Goal: Obtain resource: Download file/media

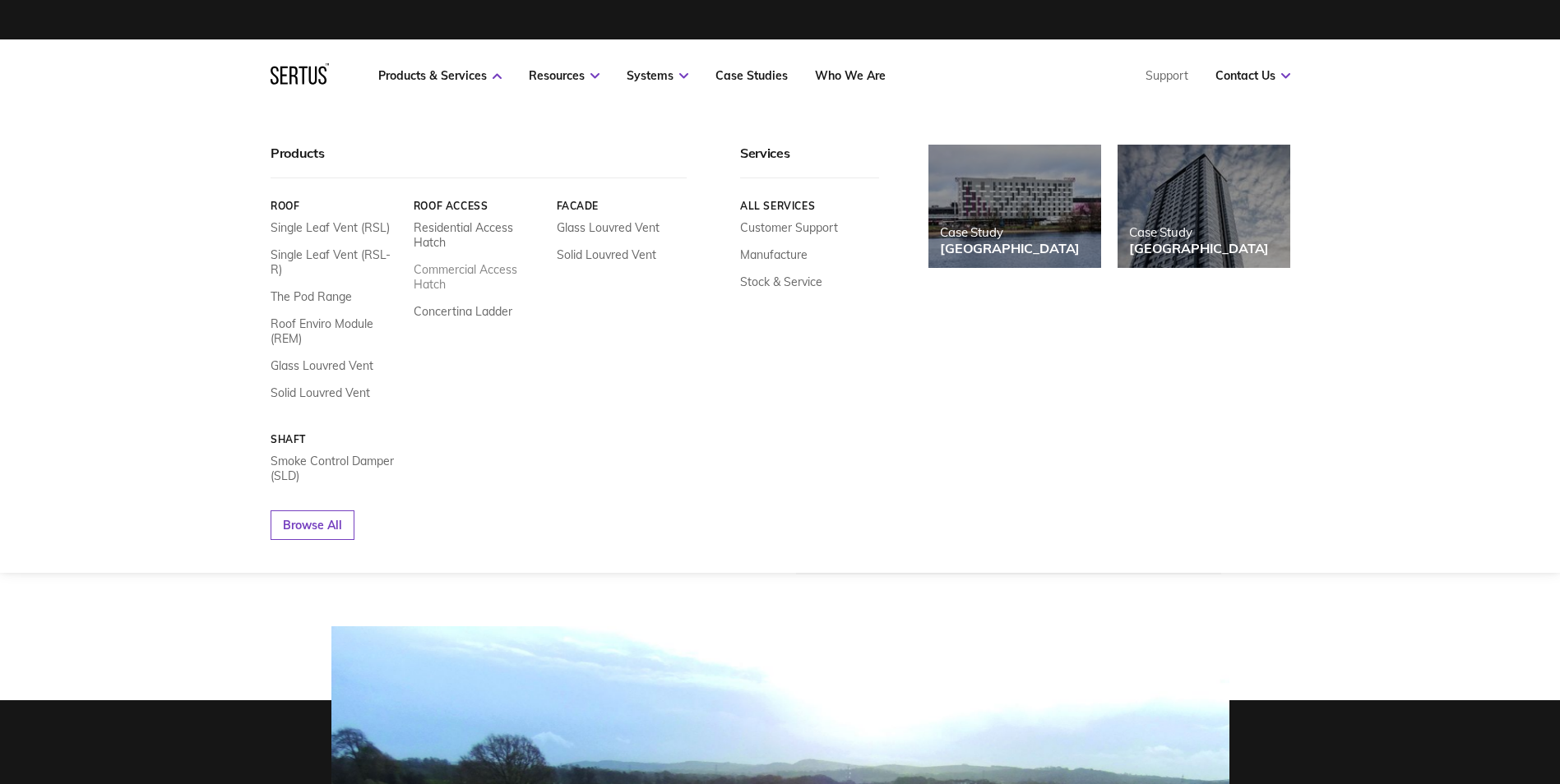
click at [474, 264] on link "Commercial Access Hatch" at bounding box center [478, 277] width 131 height 29
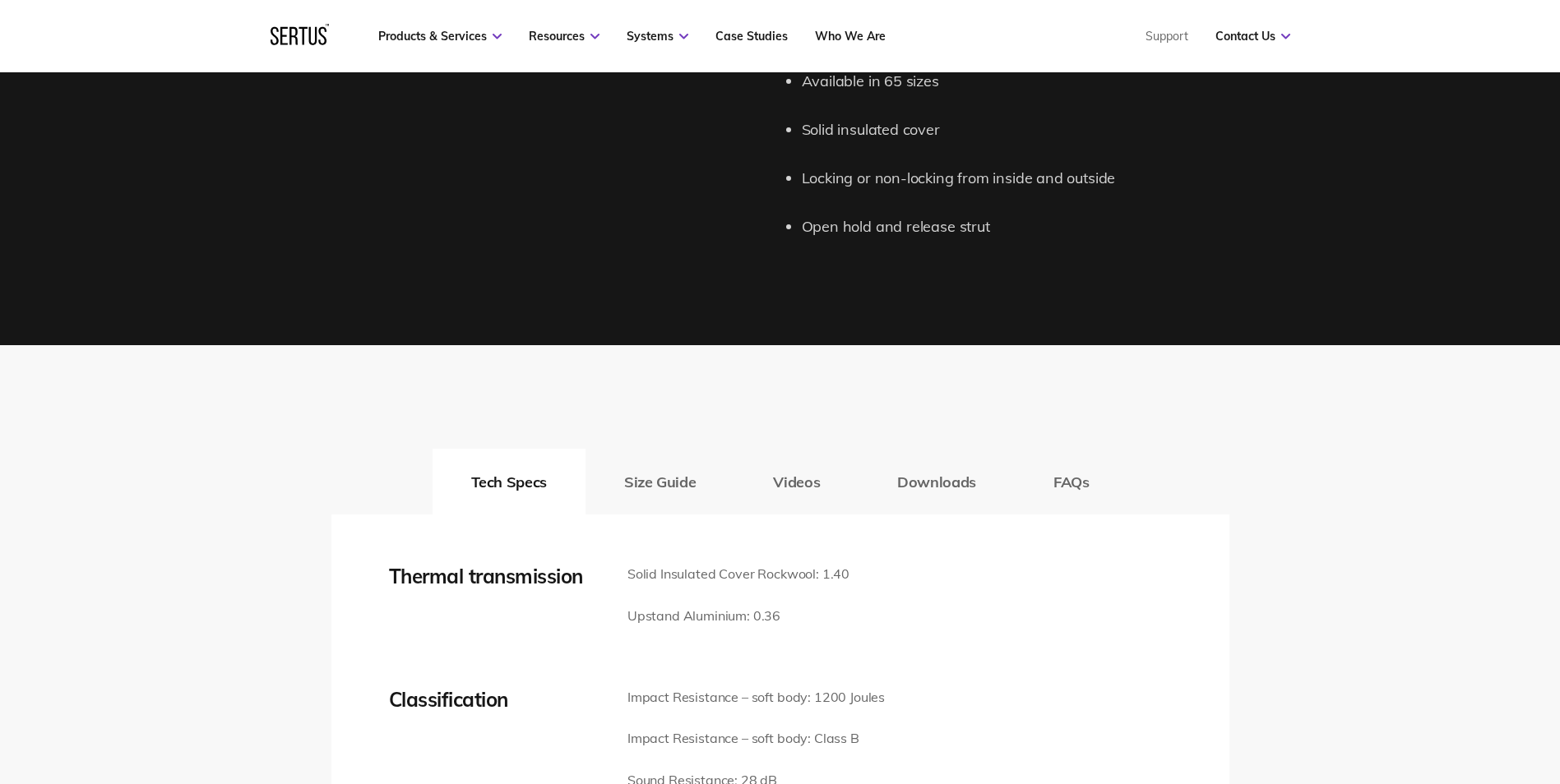
scroll to position [2137, 0]
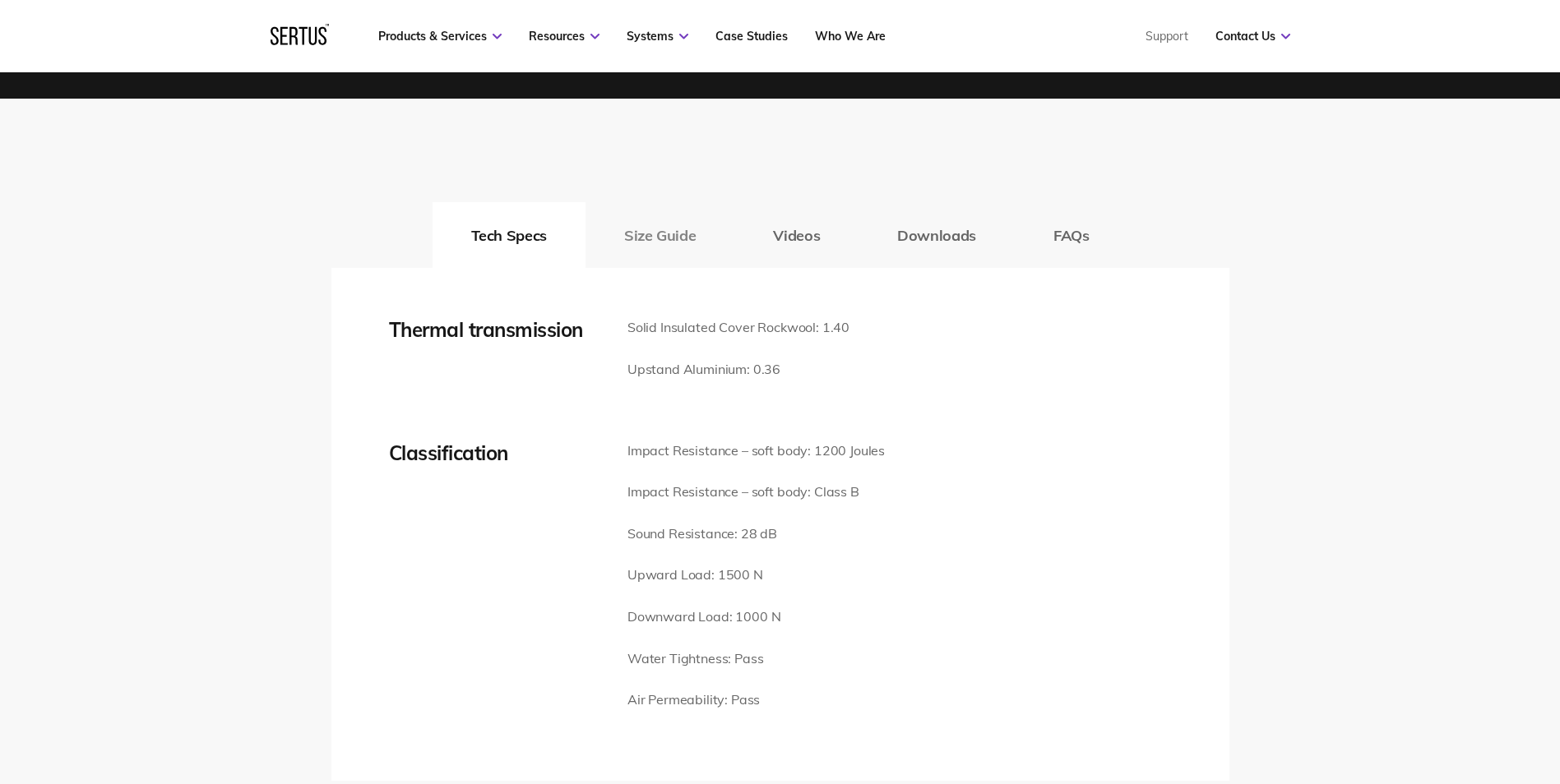
click at [682, 232] on button "Size Guide" at bounding box center [660, 235] width 149 height 66
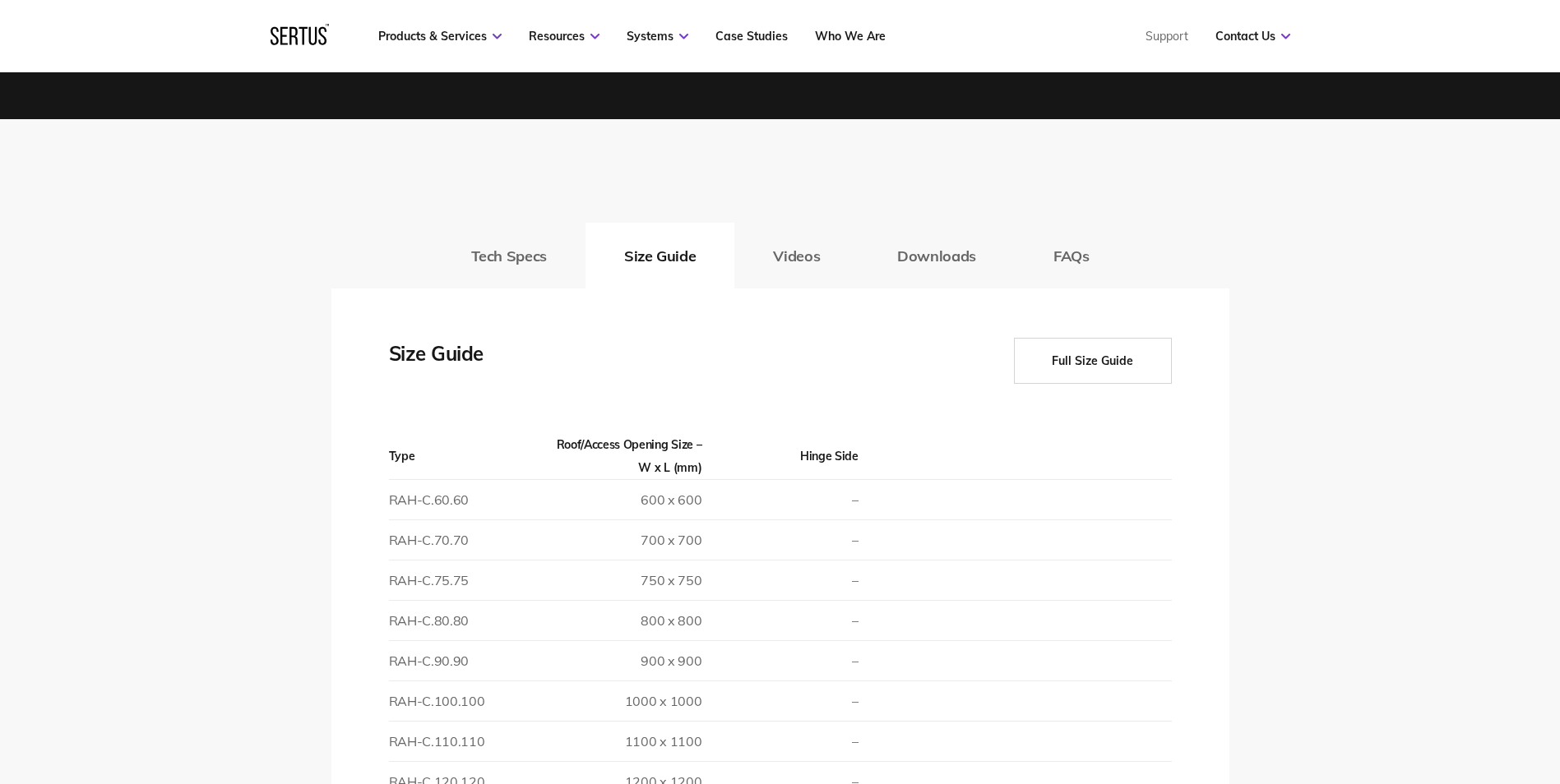
scroll to position [1974, 0]
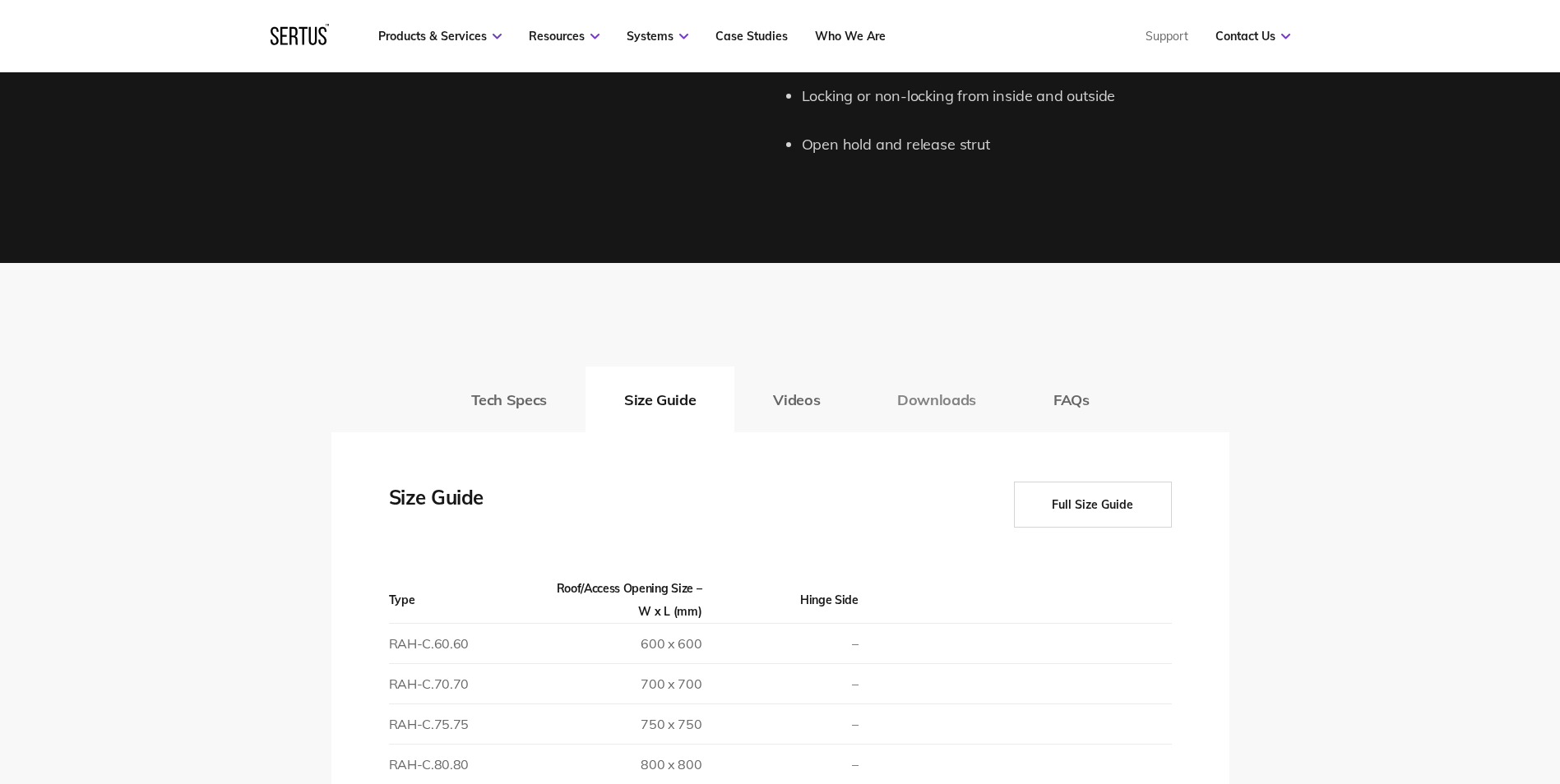
click at [946, 399] on button "Downloads" at bounding box center [937, 400] width 156 height 66
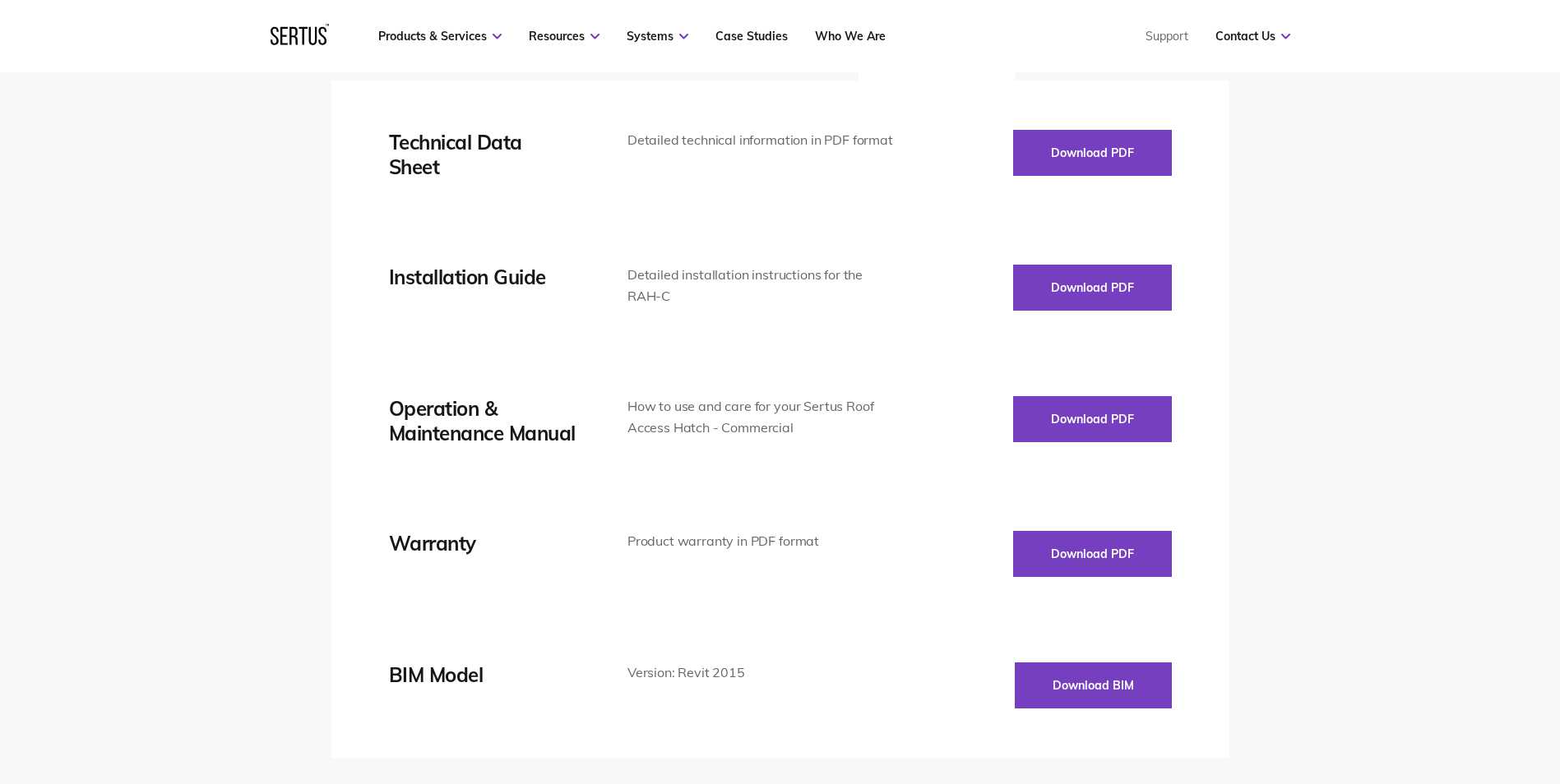
scroll to position [2137, 0]
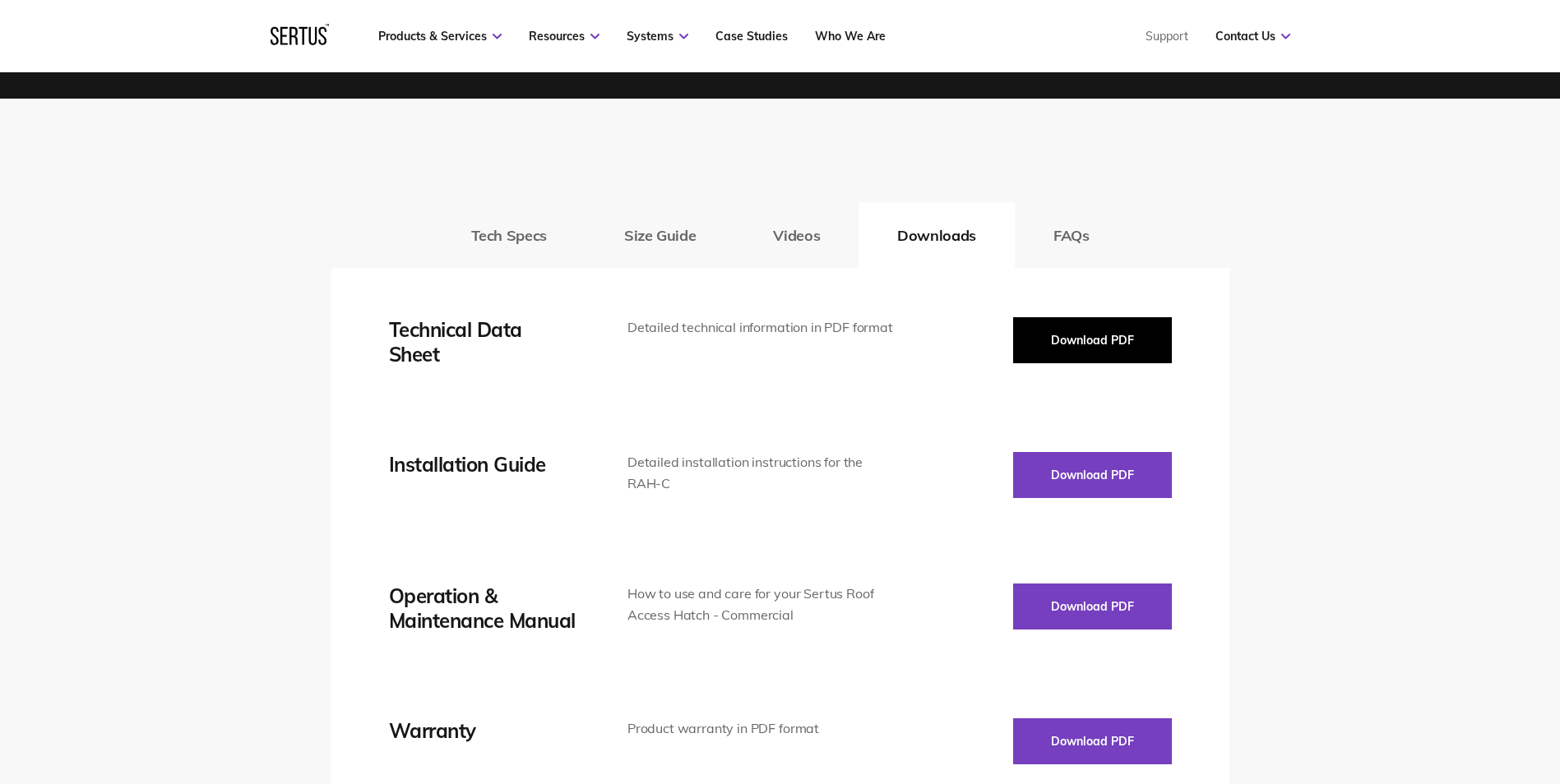
click at [1096, 335] on button "Download PDF" at bounding box center [1092, 340] width 159 height 46
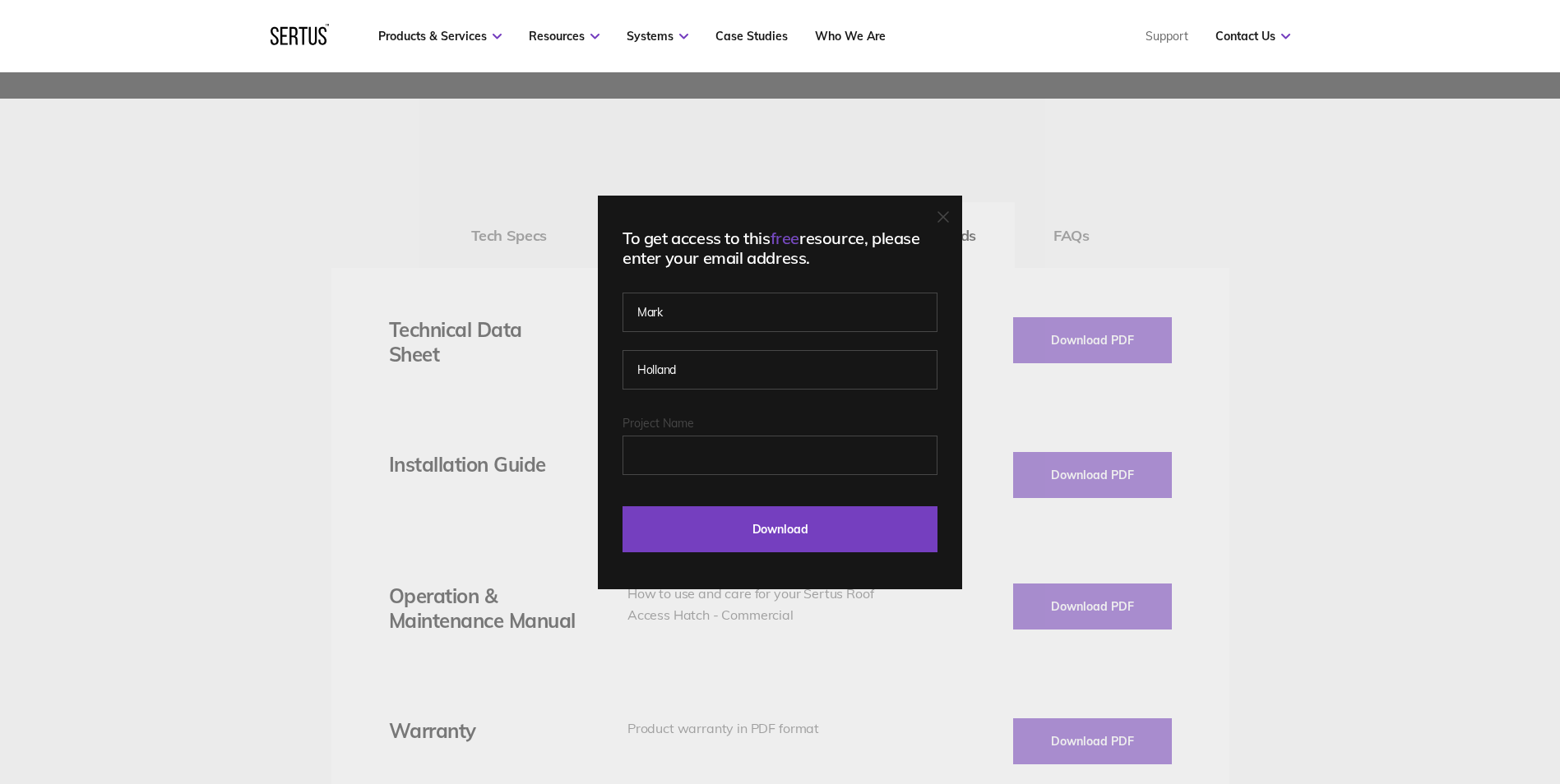
click at [949, 214] on icon at bounding box center [943, 217] width 11 height 11
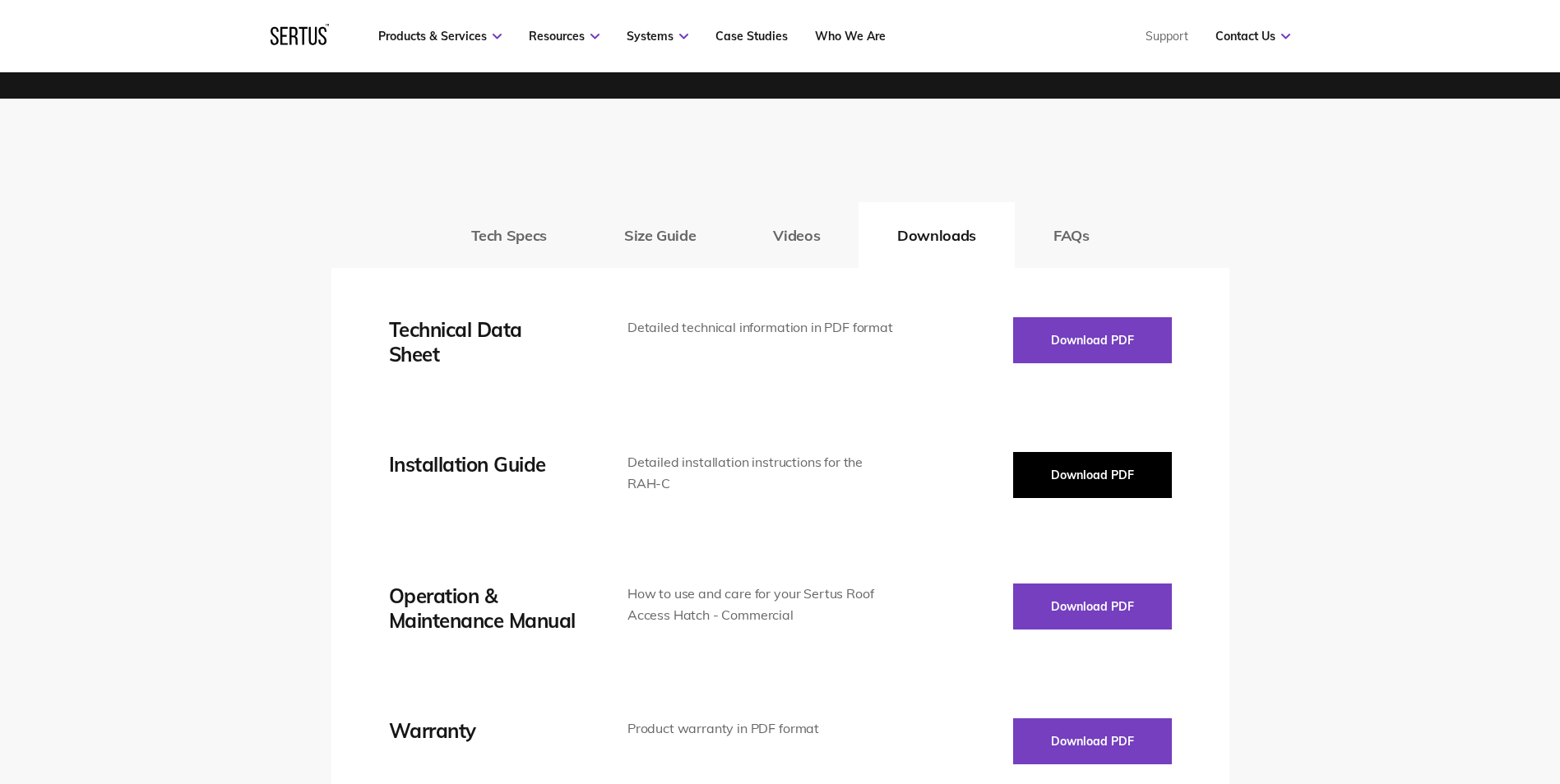
click at [1115, 482] on button "Download PDF" at bounding box center [1092, 474] width 159 height 46
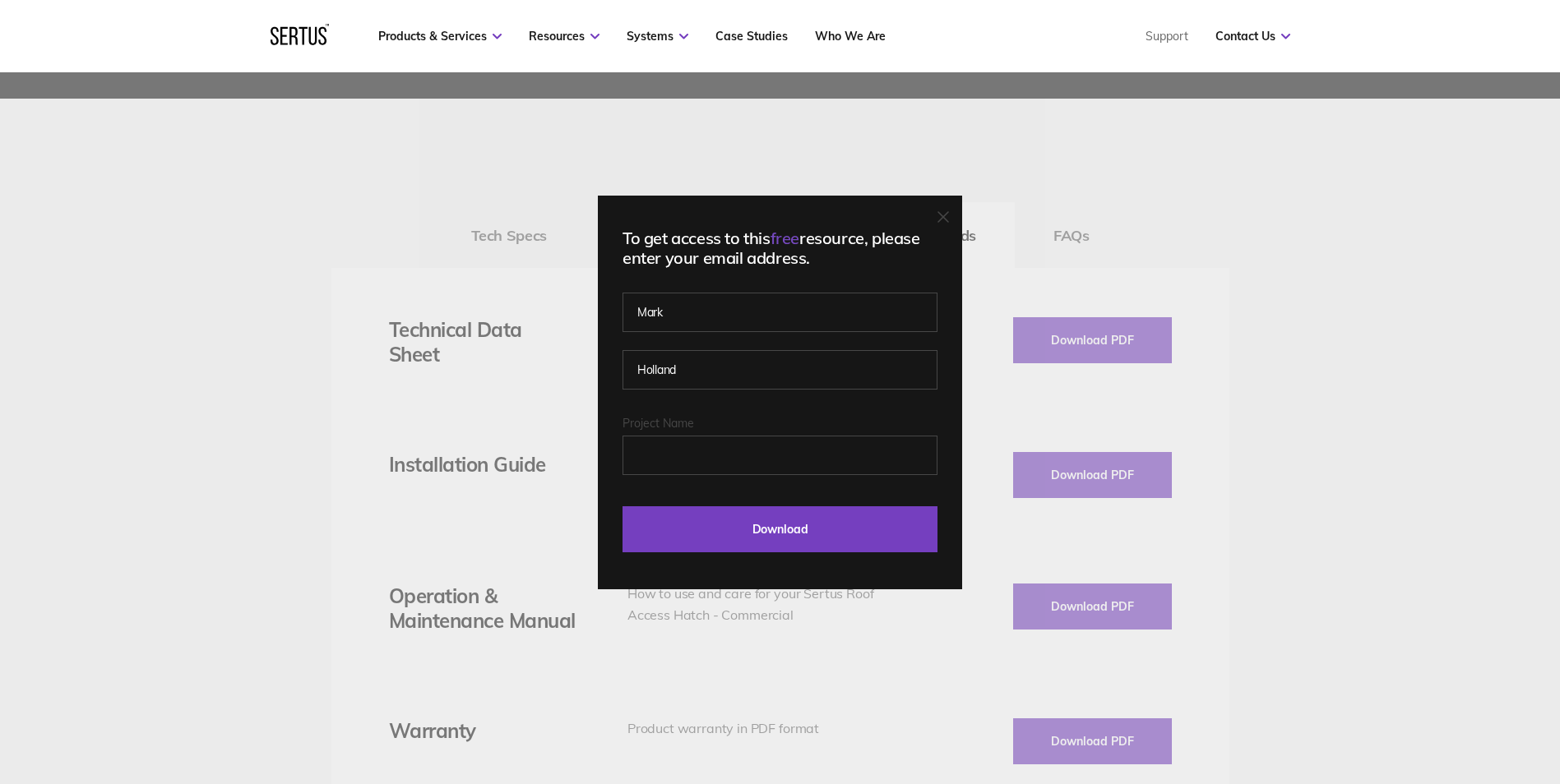
click at [948, 221] on icon at bounding box center [943, 217] width 11 height 11
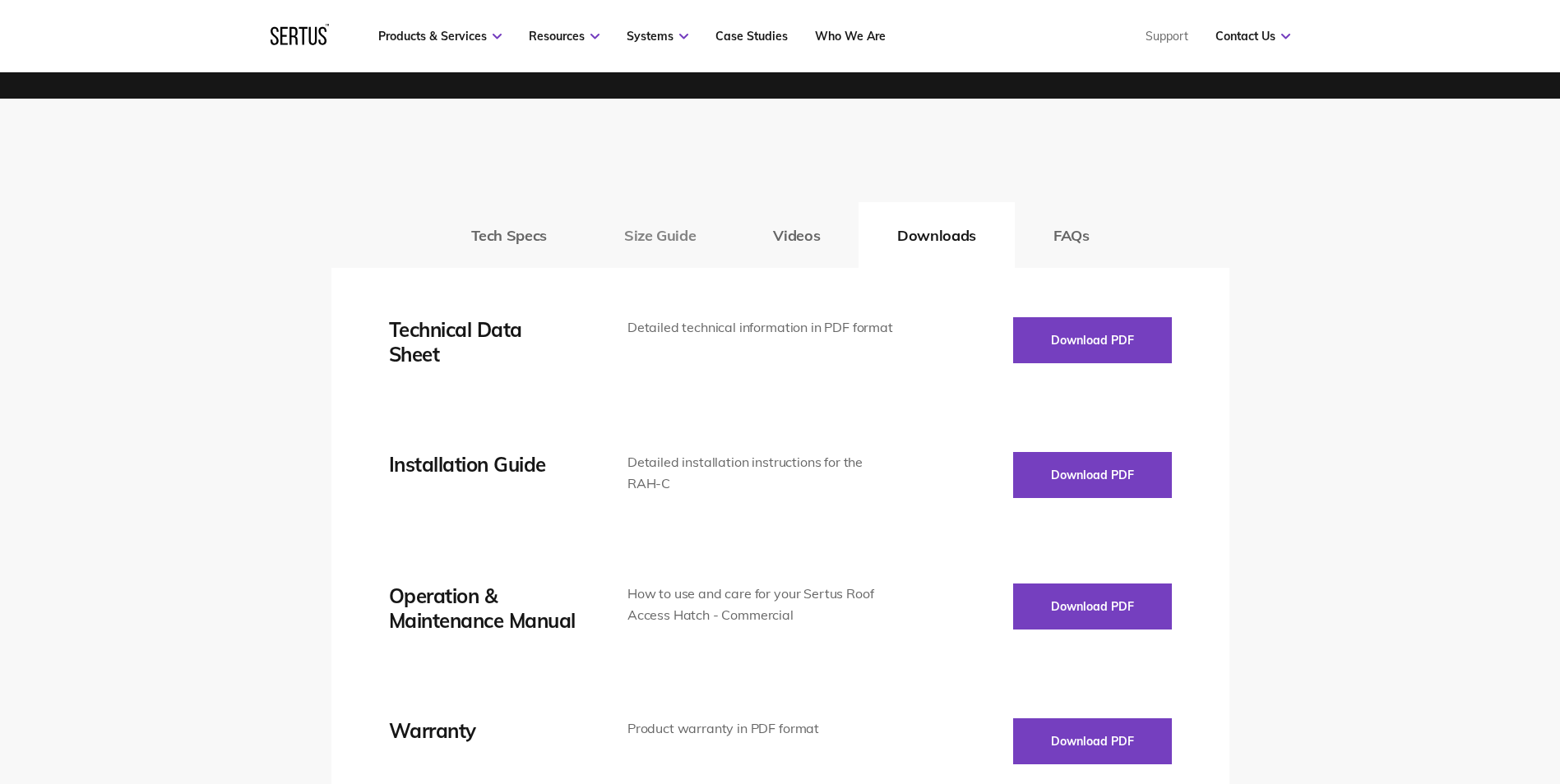
click at [656, 238] on button "Size Guide" at bounding box center [660, 235] width 149 height 66
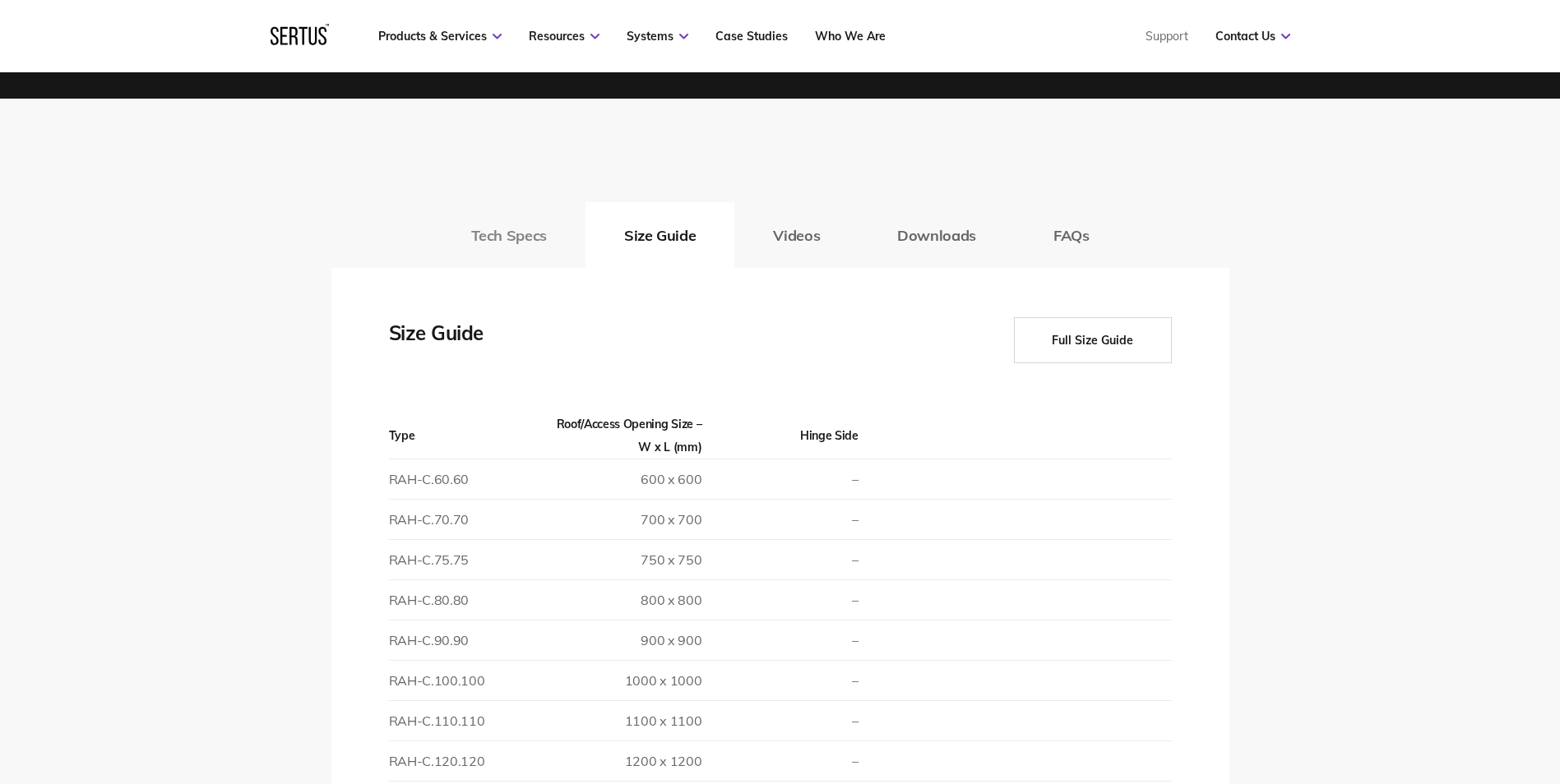
click at [545, 241] on button "Tech Specs" at bounding box center [508, 235] width 153 height 66
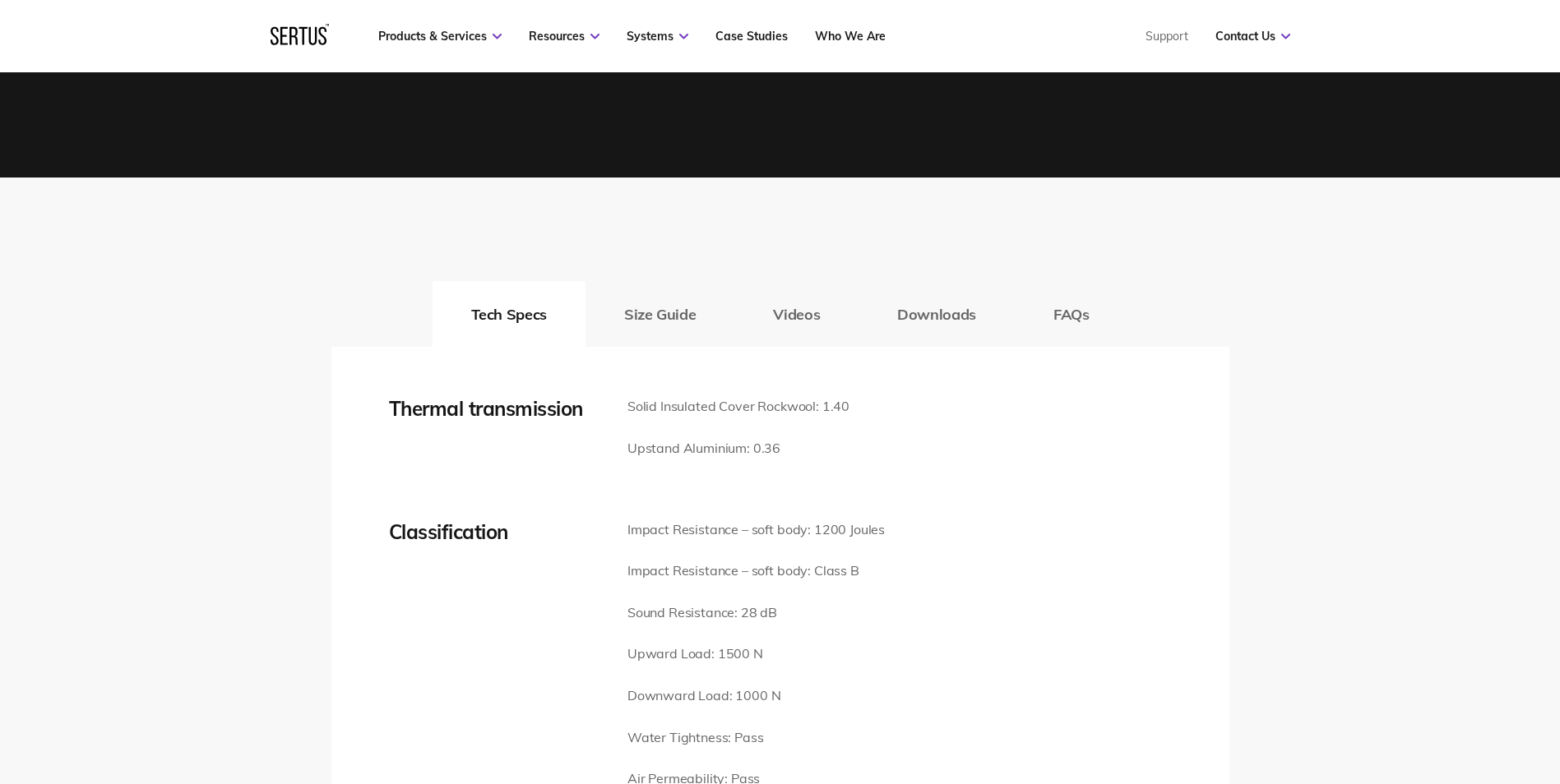
scroll to position [2056, 0]
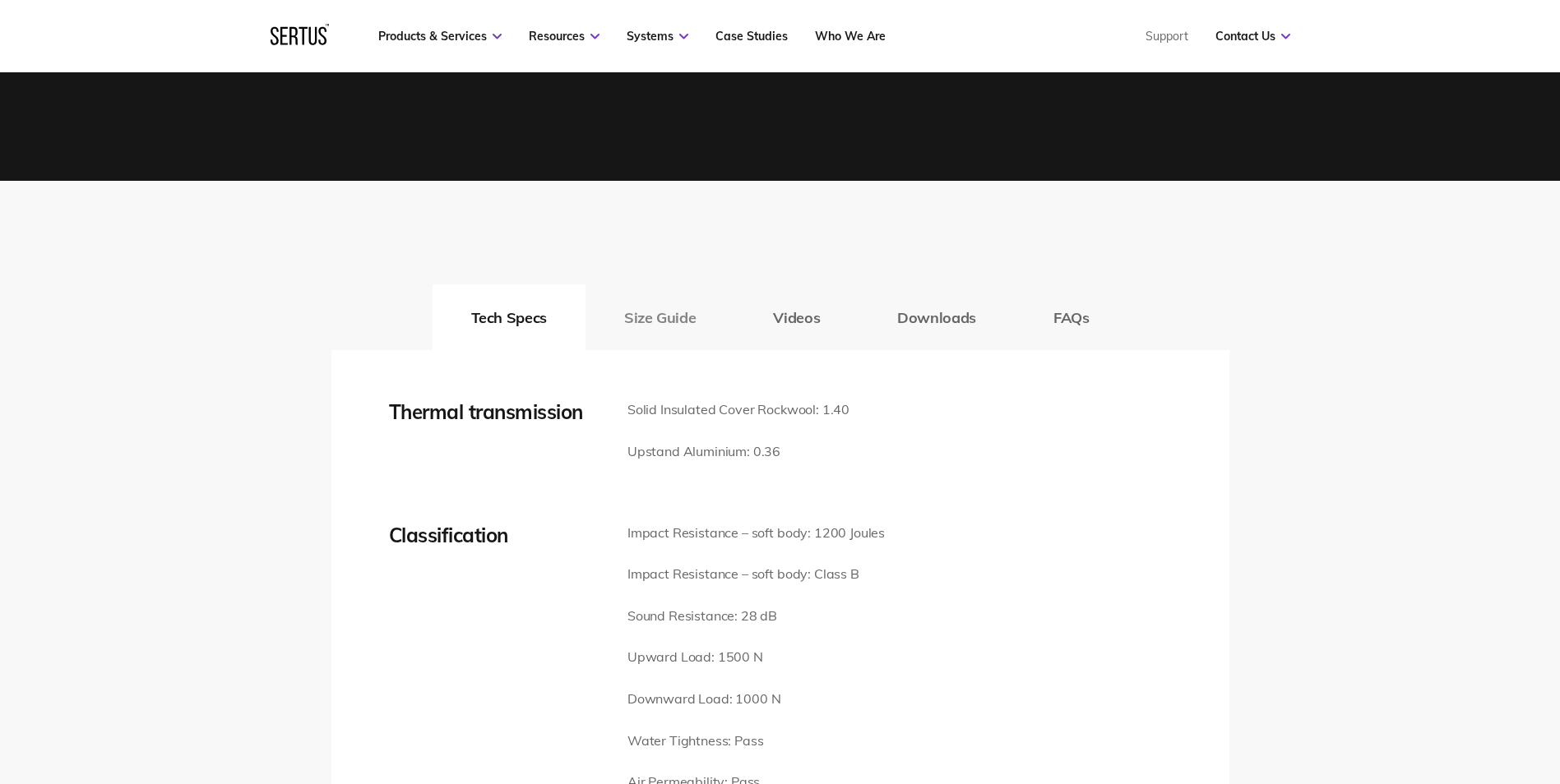
click at [646, 315] on button "Size Guide" at bounding box center [660, 317] width 149 height 66
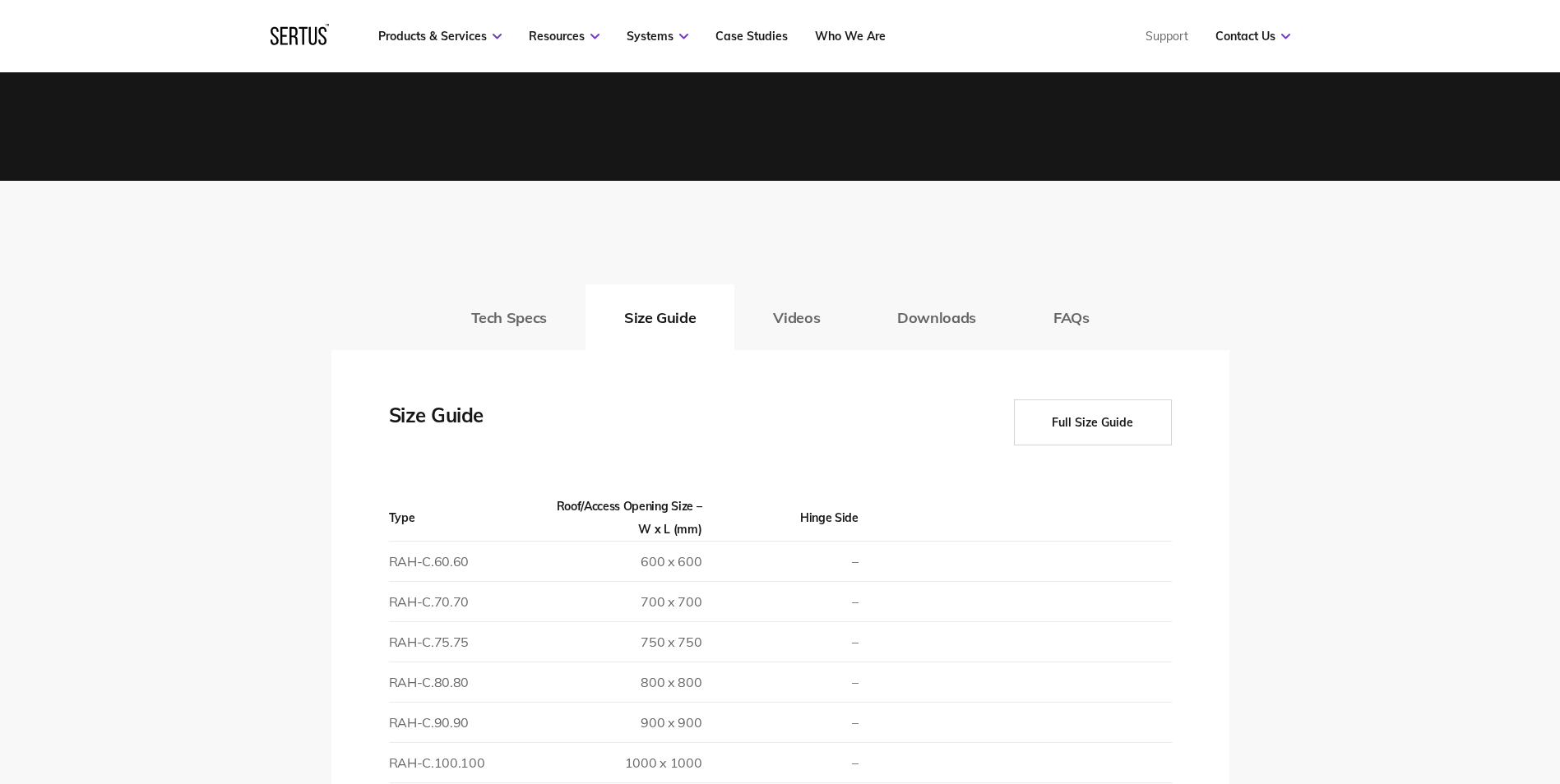
click at [1109, 431] on button "Full Size Guide" at bounding box center [1093, 423] width 158 height 46
click at [927, 317] on button "Downloads" at bounding box center [937, 317] width 156 height 66
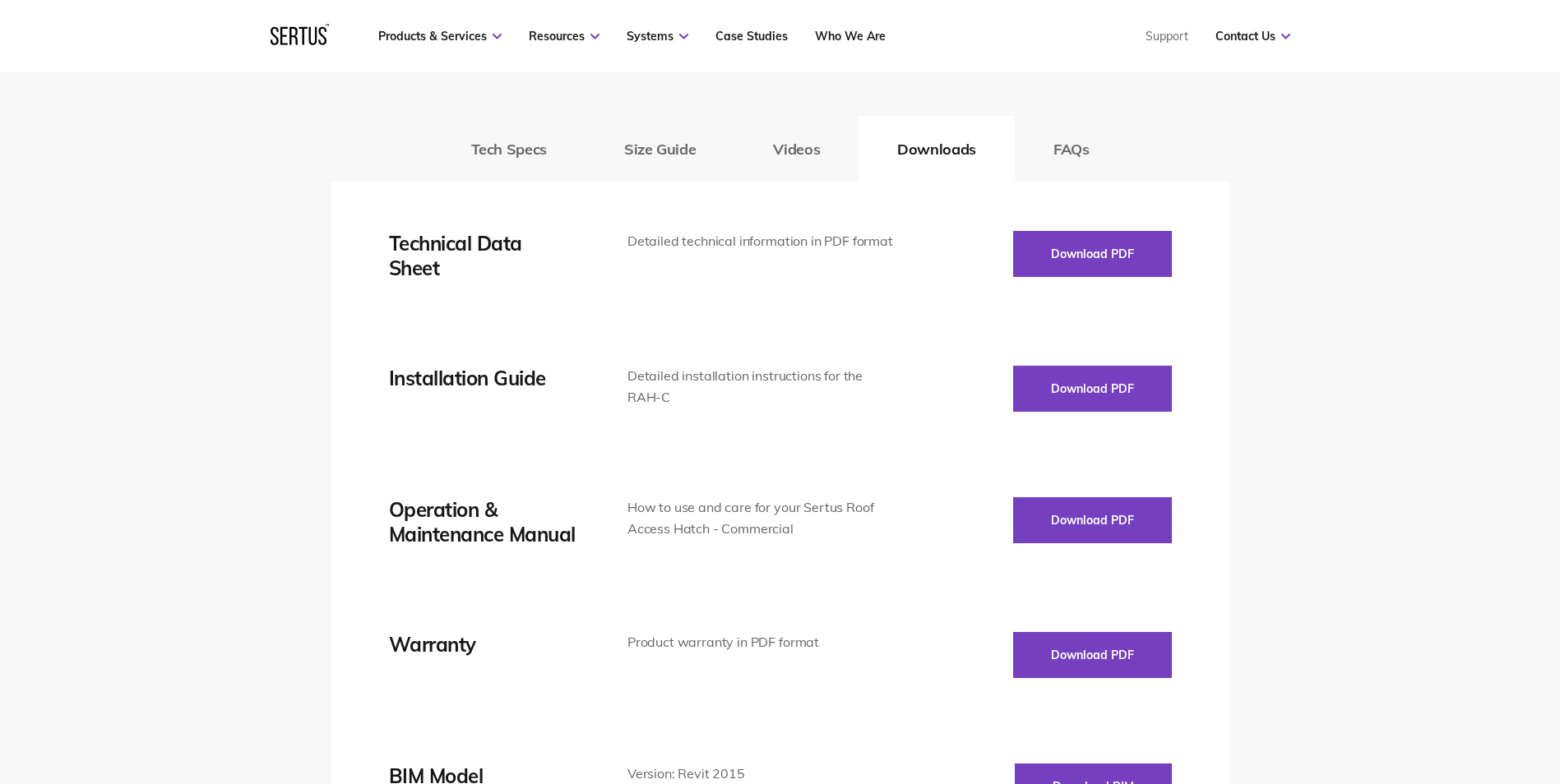
scroll to position [2220, 0]
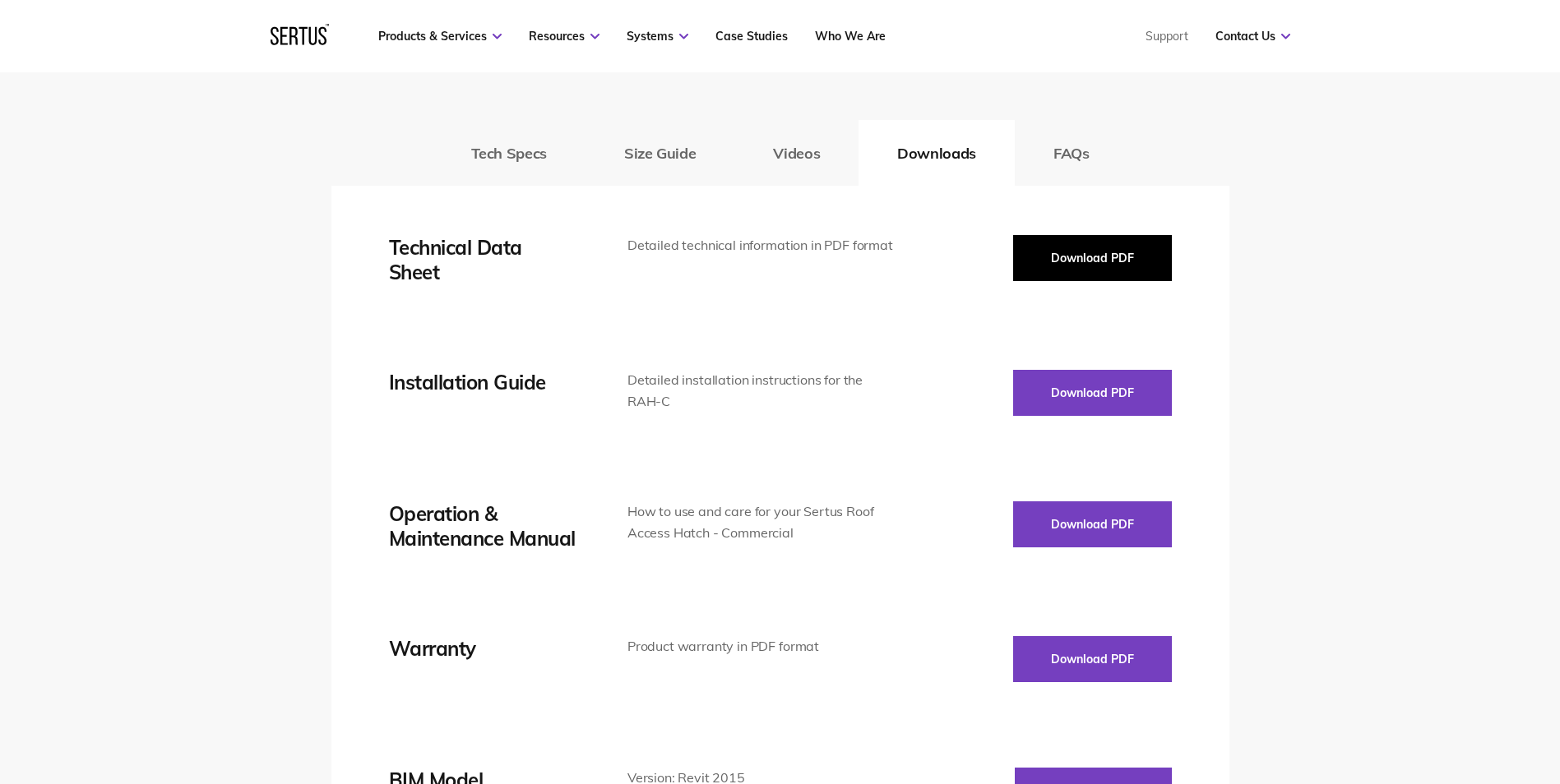
click at [1101, 250] on button "Download PDF" at bounding box center [1092, 258] width 159 height 46
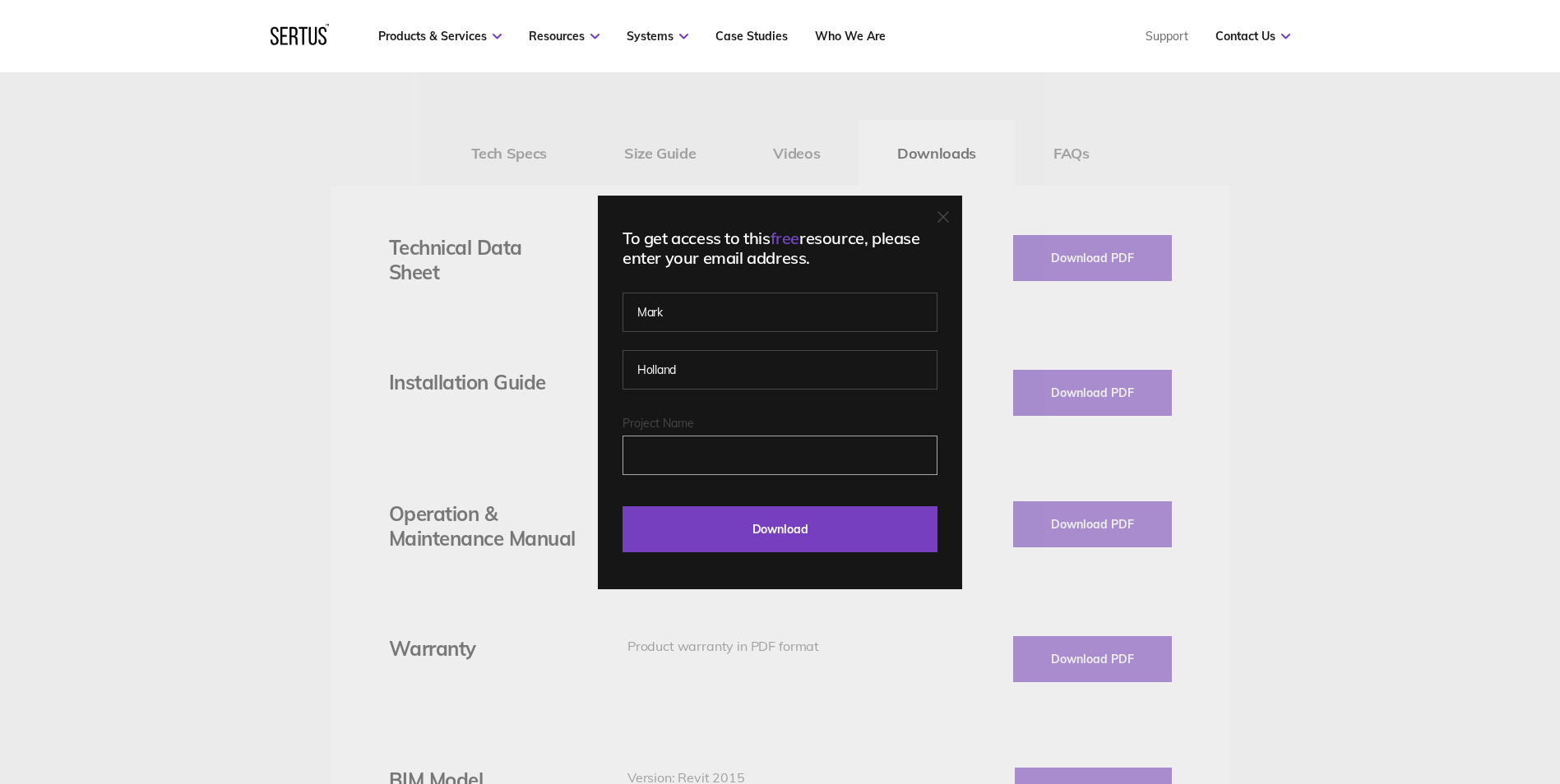
click at [703, 445] on input "Project Name" at bounding box center [780, 456] width 315 height 40
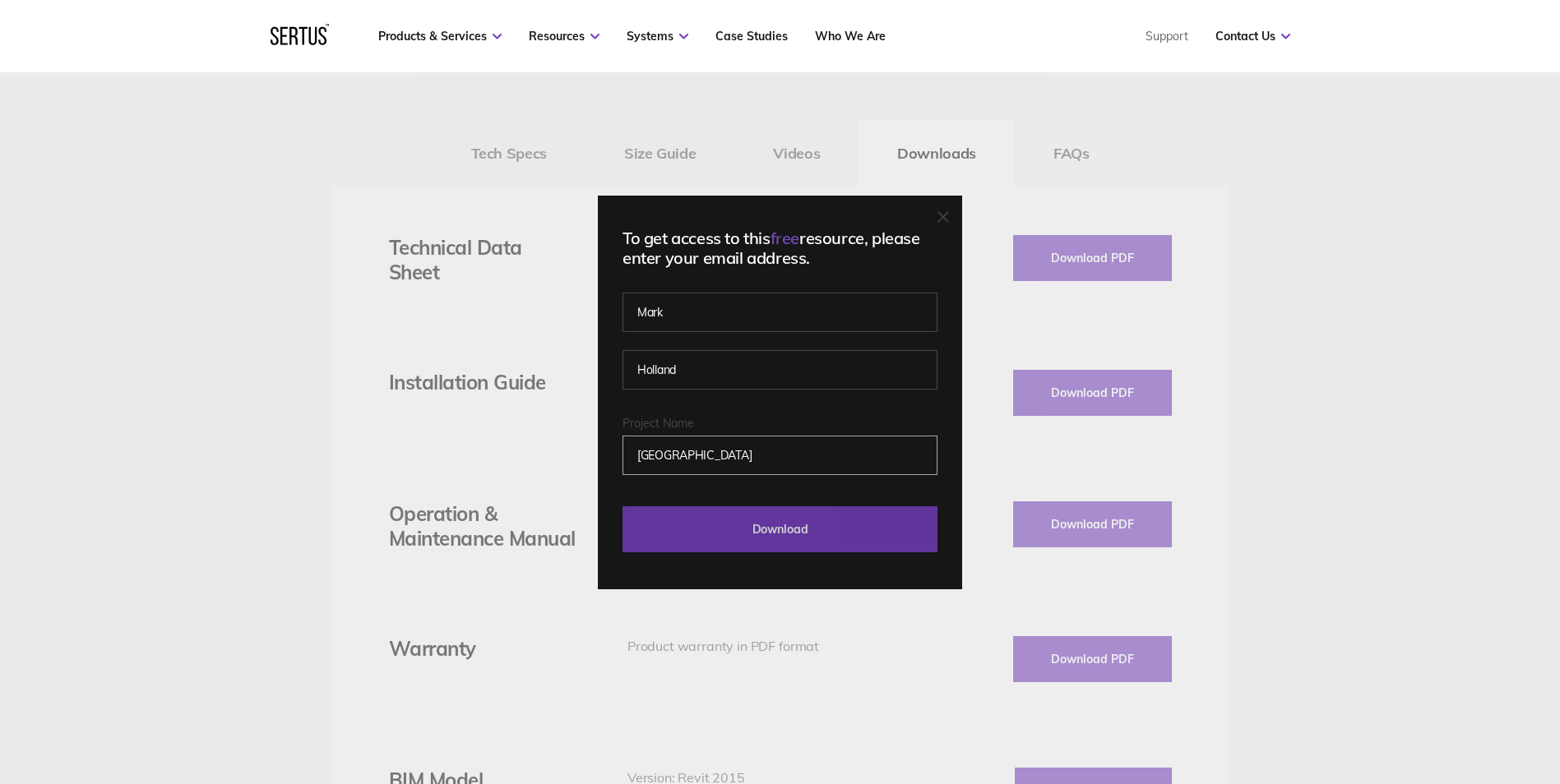
type input "[GEOGRAPHIC_DATA]"
click at [797, 542] on input "Download" at bounding box center [780, 529] width 315 height 46
